Goal: Navigation & Orientation: Understand site structure

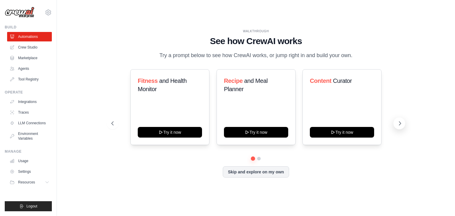
click at [399, 127] on button at bounding box center [399, 124] width 12 height 12
click at [264, 172] on button "Skip and explore on my own" at bounding box center [256, 171] width 66 height 11
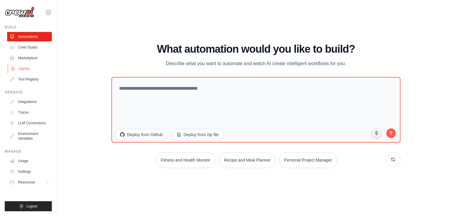
click at [32, 69] on link "Agents" at bounding box center [30, 68] width 45 height 9
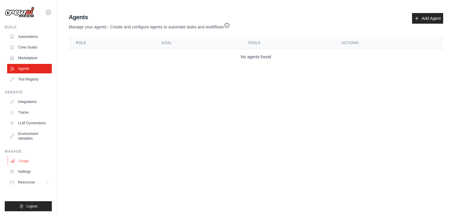
click at [30, 160] on link "Usage" at bounding box center [30, 160] width 45 height 9
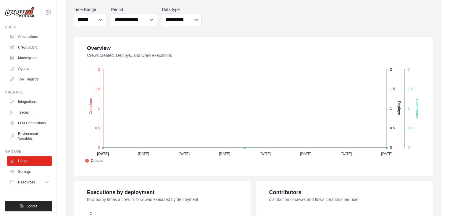
scroll to position [76, 0]
click at [36, 183] on span "Resources" at bounding box center [27, 182] width 17 height 5
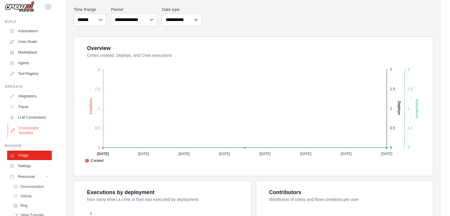
scroll to position [6, 0]
click at [29, 135] on link "Environment Variables" at bounding box center [30, 130] width 45 height 14
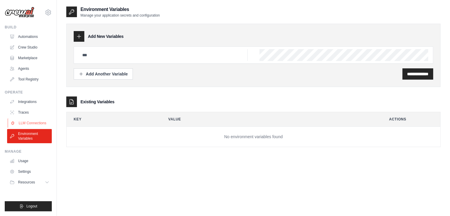
click at [34, 120] on link "LLM Connections" at bounding box center [30, 122] width 45 height 9
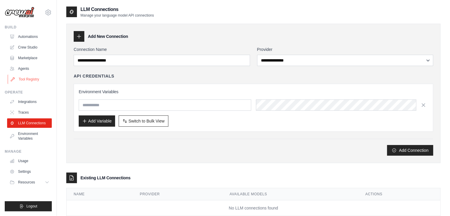
click at [30, 79] on link "Tool Registry" at bounding box center [30, 79] width 45 height 9
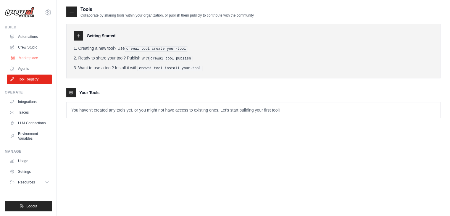
click at [28, 60] on link "Marketplace" at bounding box center [30, 57] width 45 height 9
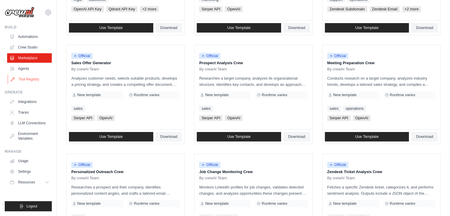
scroll to position [144, 0]
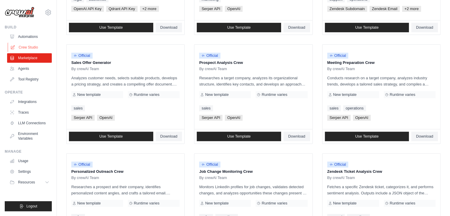
click at [24, 47] on link "Crew Studio" at bounding box center [30, 47] width 45 height 9
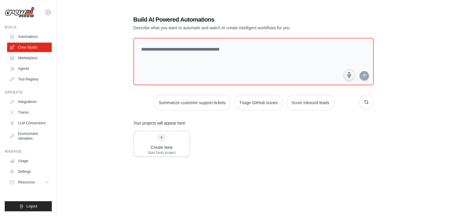
click at [28, 38] on link "Automations" at bounding box center [29, 36] width 45 height 9
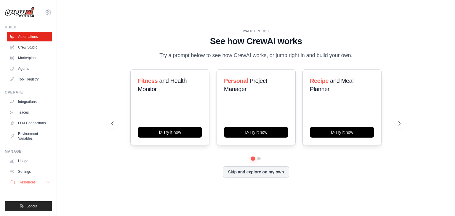
click at [34, 181] on span "Resources" at bounding box center [27, 182] width 17 height 5
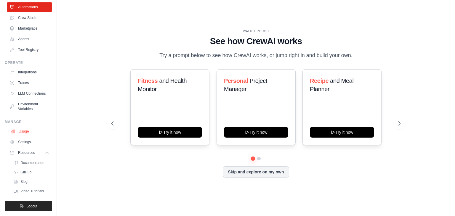
click at [21, 129] on link "Usage" at bounding box center [30, 131] width 45 height 9
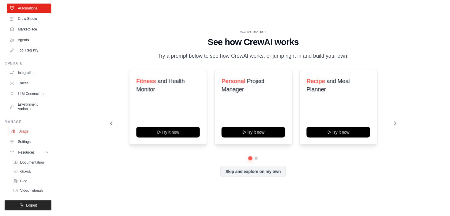
scroll to position [0, 0]
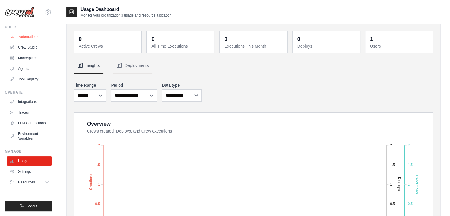
click at [32, 38] on link "Automations" at bounding box center [30, 36] width 45 height 9
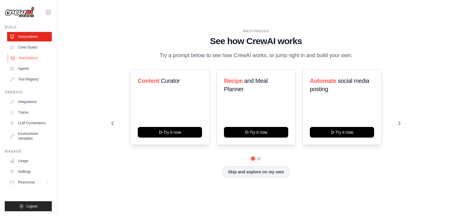
click at [31, 58] on link "Marketplace" at bounding box center [30, 57] width 45 height 9
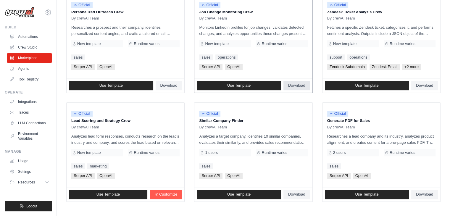
scroll to position [332, 0]
